Goal: Navigation & Orientation: Find specific page/section

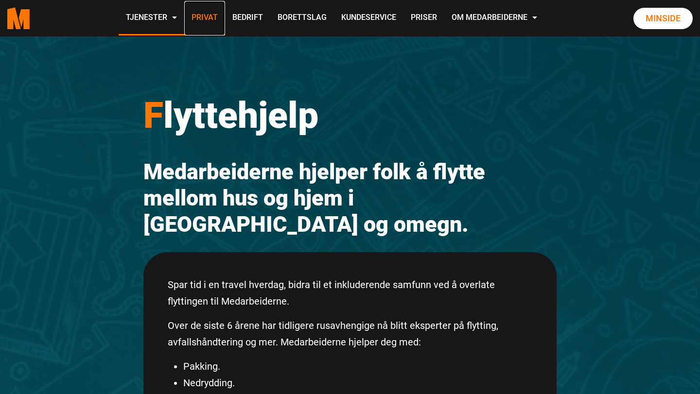
click at [207, 18] on link "Privat" at bounding box center [204, 18] width 41 height 35
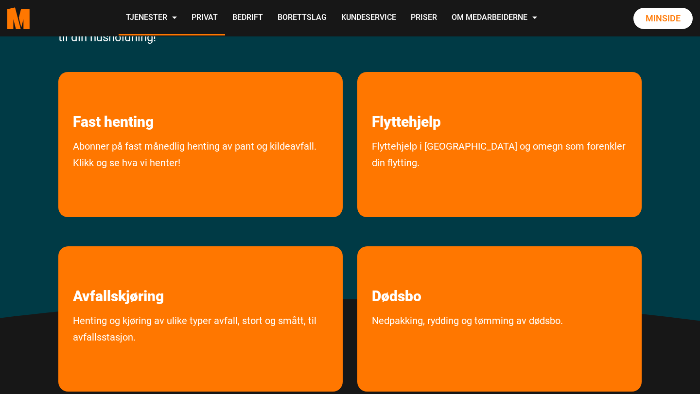
scroll to position [201, 0]
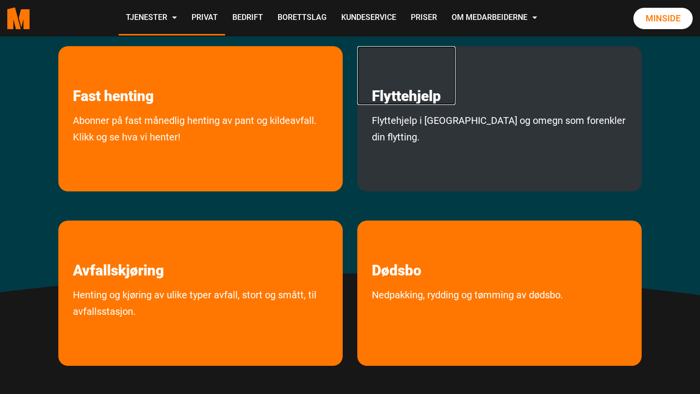
click at [427, 105] on link "Flyttehjelp" at bounding box center [406, 75] width 98 height 59
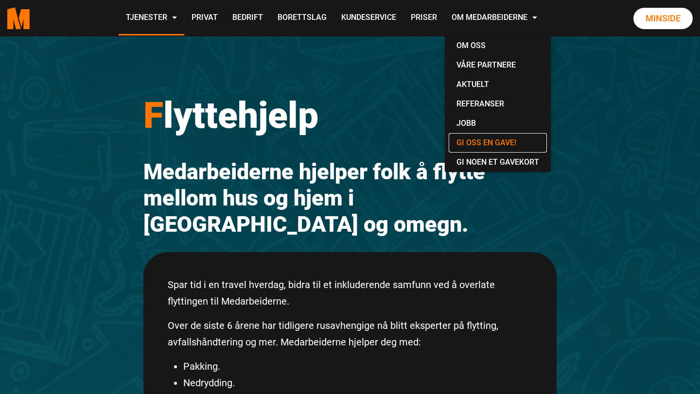
click at [484, 143] on link "Gi oss en gave!" at bounding box center [498, 142] width 98 height 19
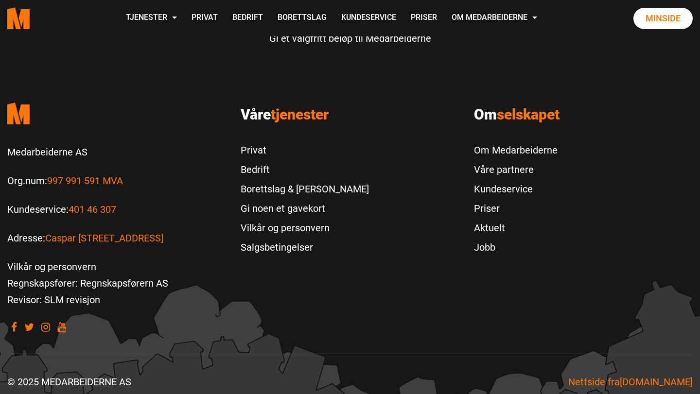
scroll to position [3101, 0]
